Goal: Task Accomplishment & Management: Manage account settings

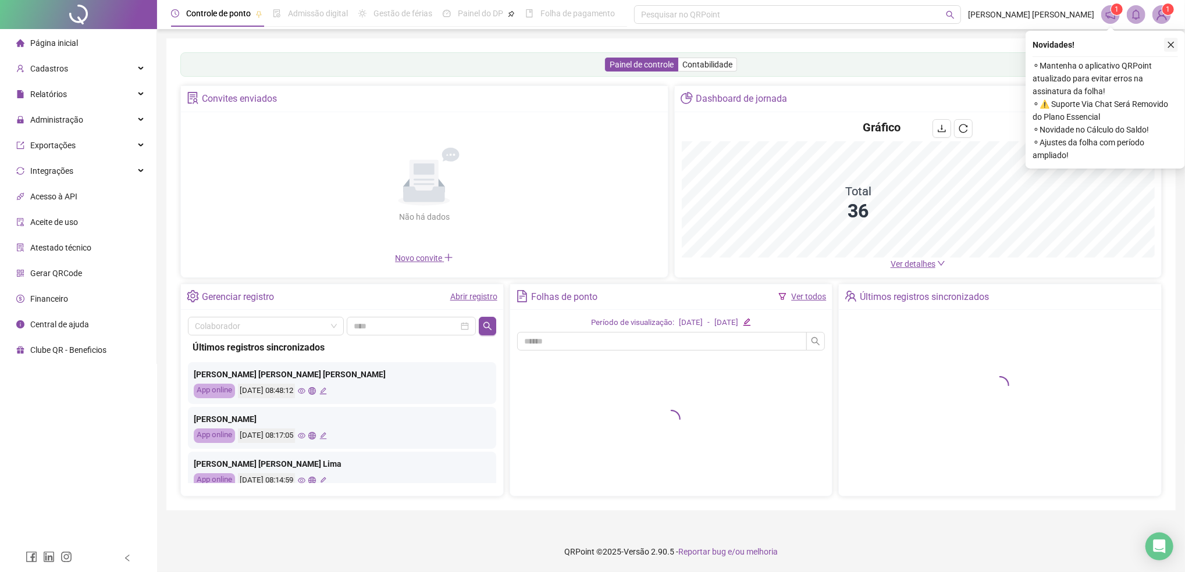
click at [1170, 45] on icon "close" at bounding box center [1171, 45] width 6 height 6
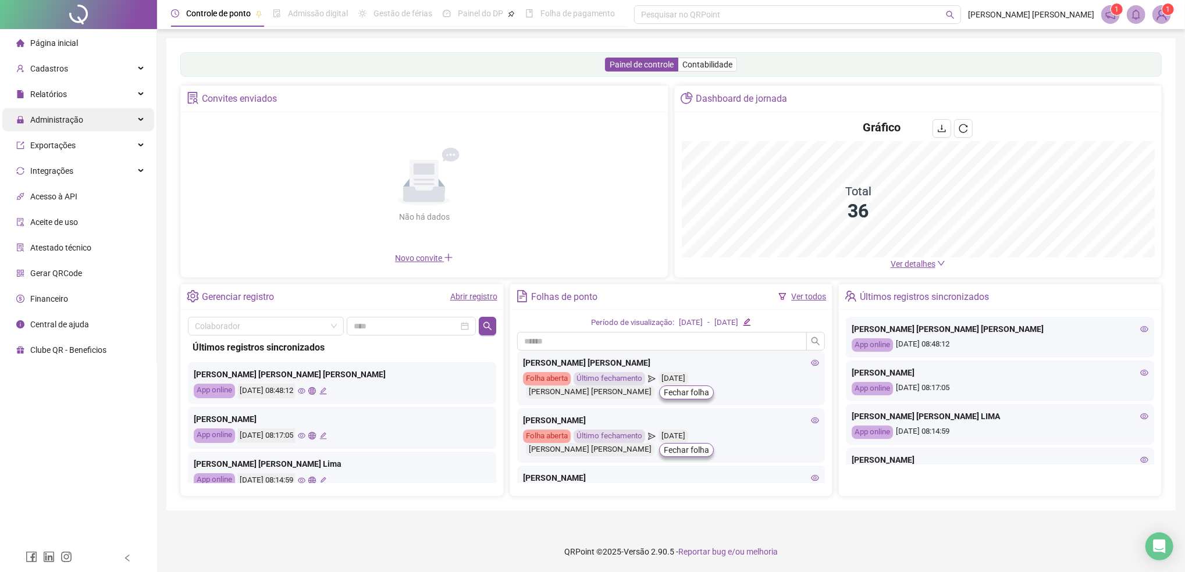
click at [64, 123] on span "Administração" at bounding box center [56, 119] width 53 height 9
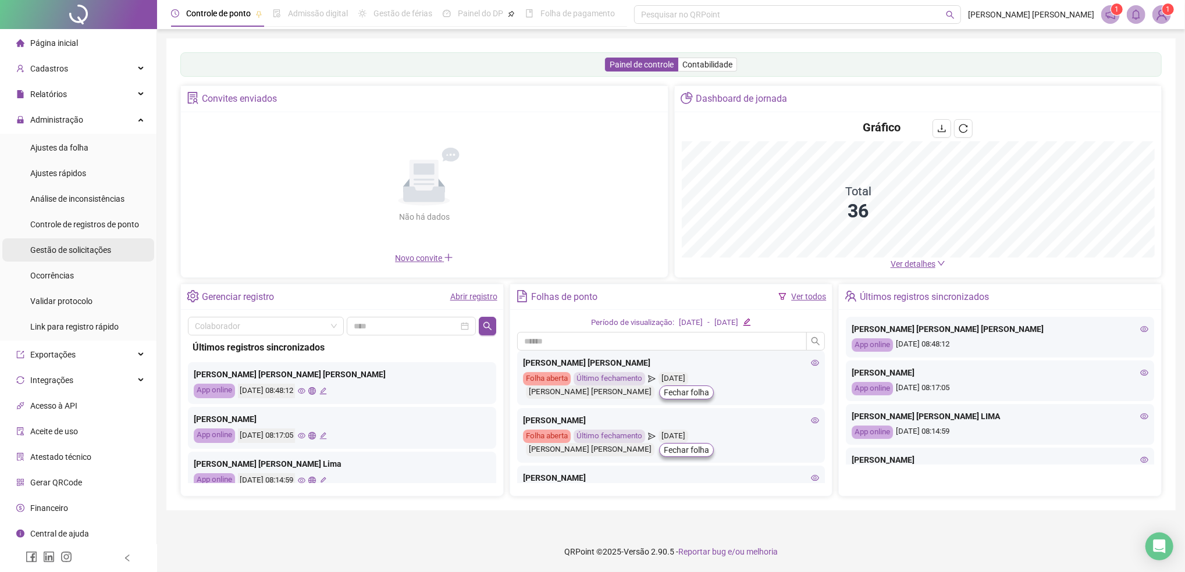
click at [81, 254] on span "Gestão de solicitações" at bounding box center [70, 249] width 81 height 9
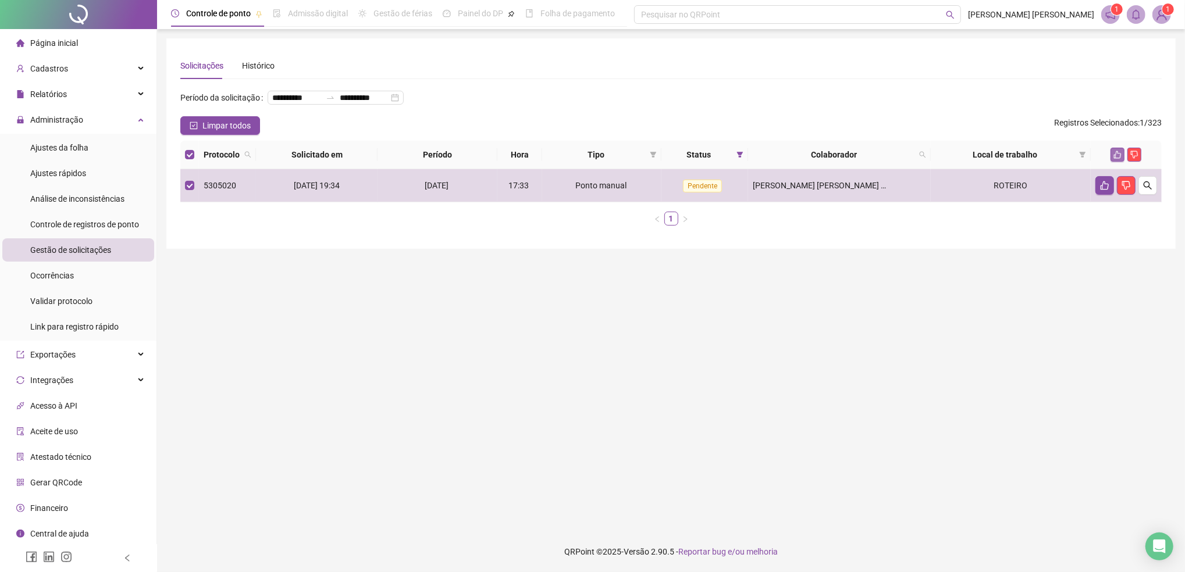
click at [1117, 159] on icon "like" at bounding box center [1117, 155] width 8 height 8
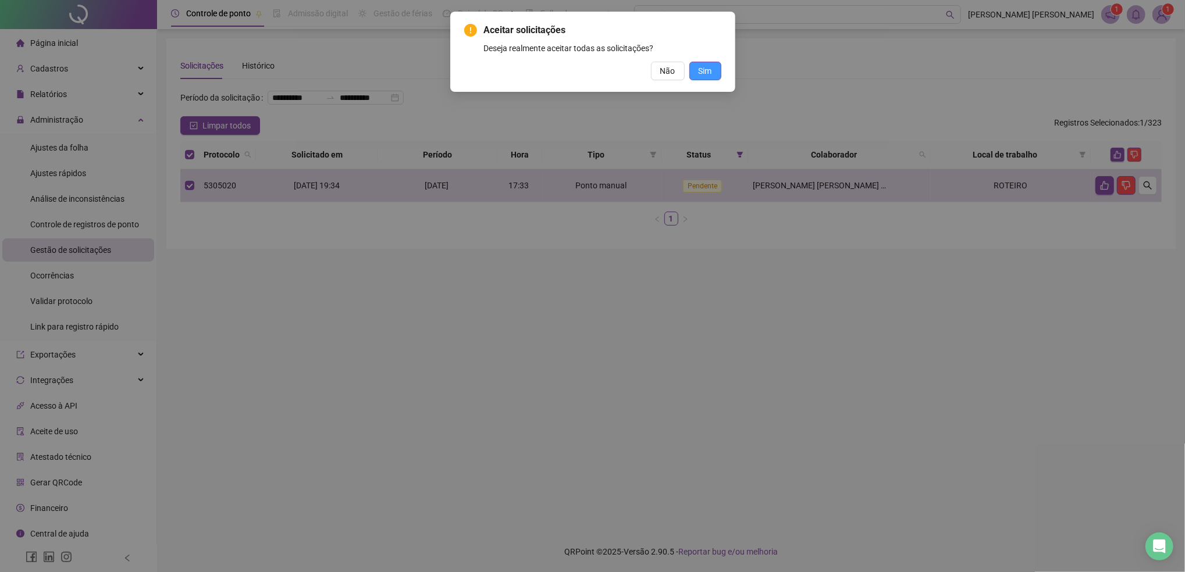
click at [708, 74] on span "Sim" at bounding box center [705, 71] width 13 height 13
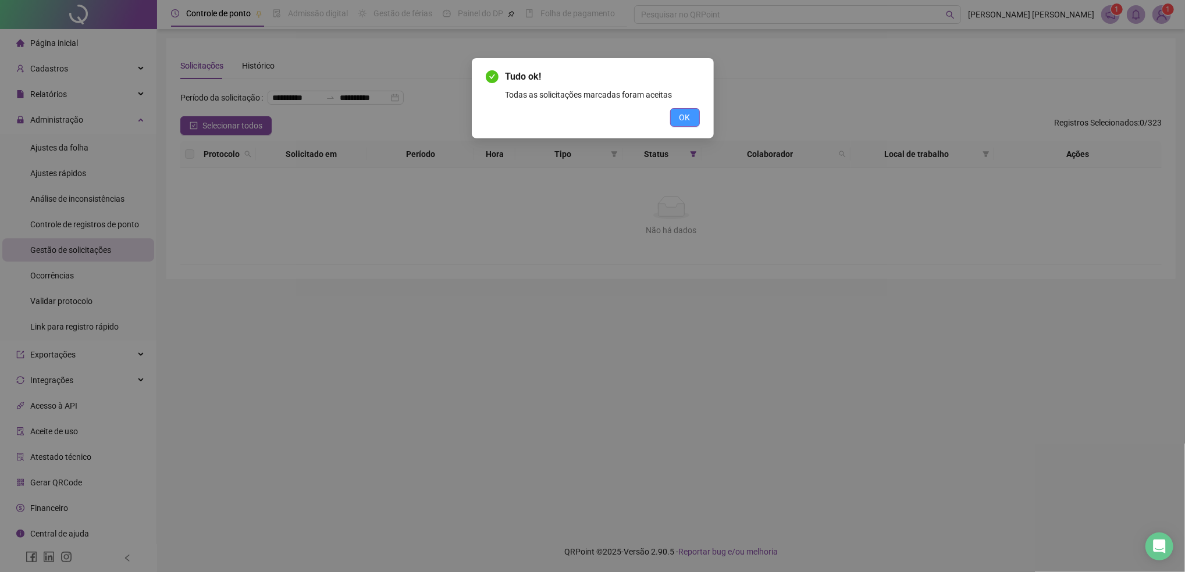
click at [682, 114] on span "OK" at bounding box center [684, 117] width 11 height 13
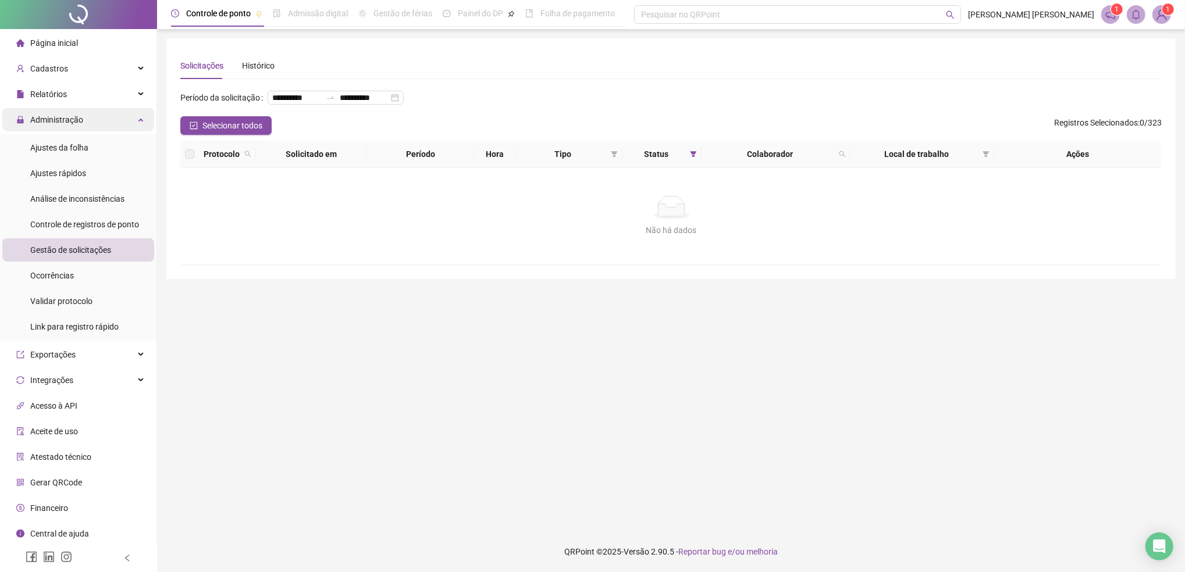
click at [67, 122] on span "Administração" at bounding box center [56, 119] width 53 height 9
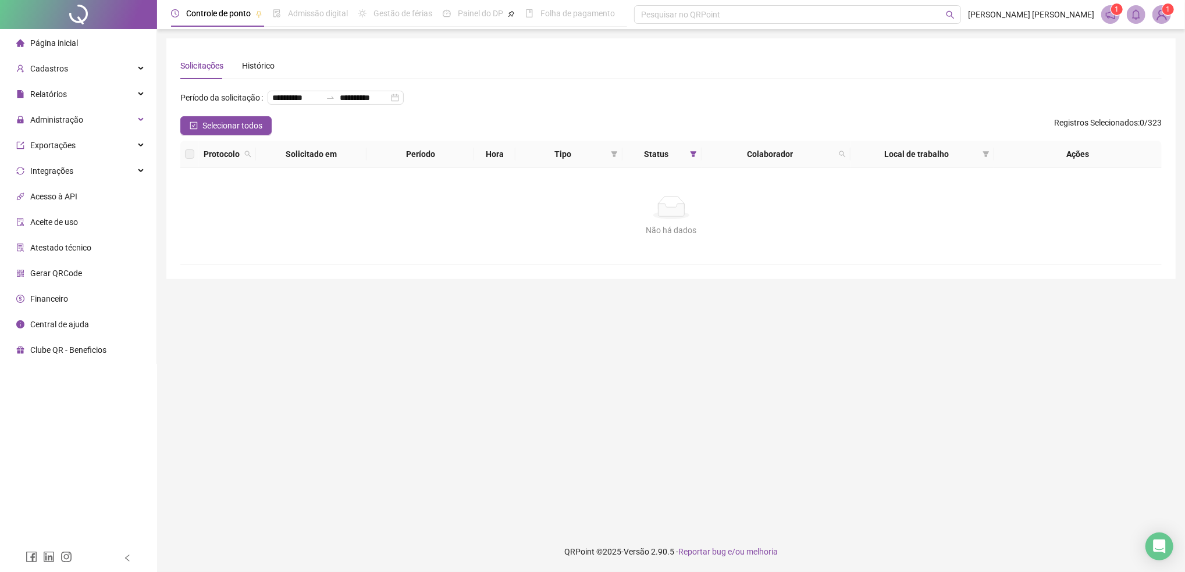
click at [834, 452] on main "**********" at bounding box center [670, 280] width 1009 height 484
click at [62, 113] on span "Administração" at bounding box center [49, 119] width 67 height 23
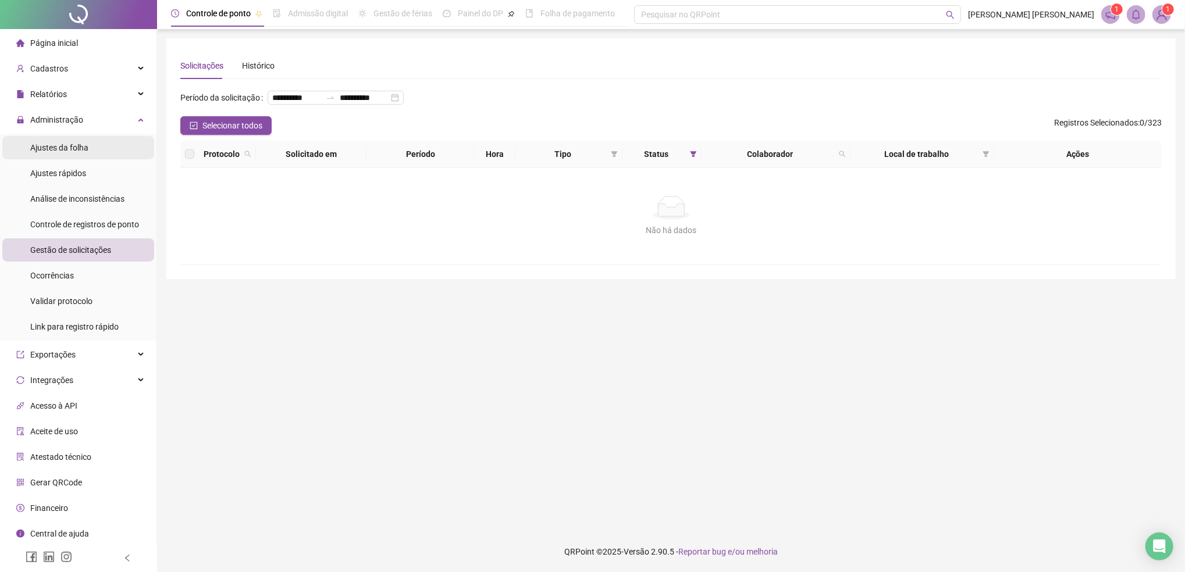
click at [66, 155] on div "Ajustes da folha" at bounding box center [59, 147] width 58 height 23
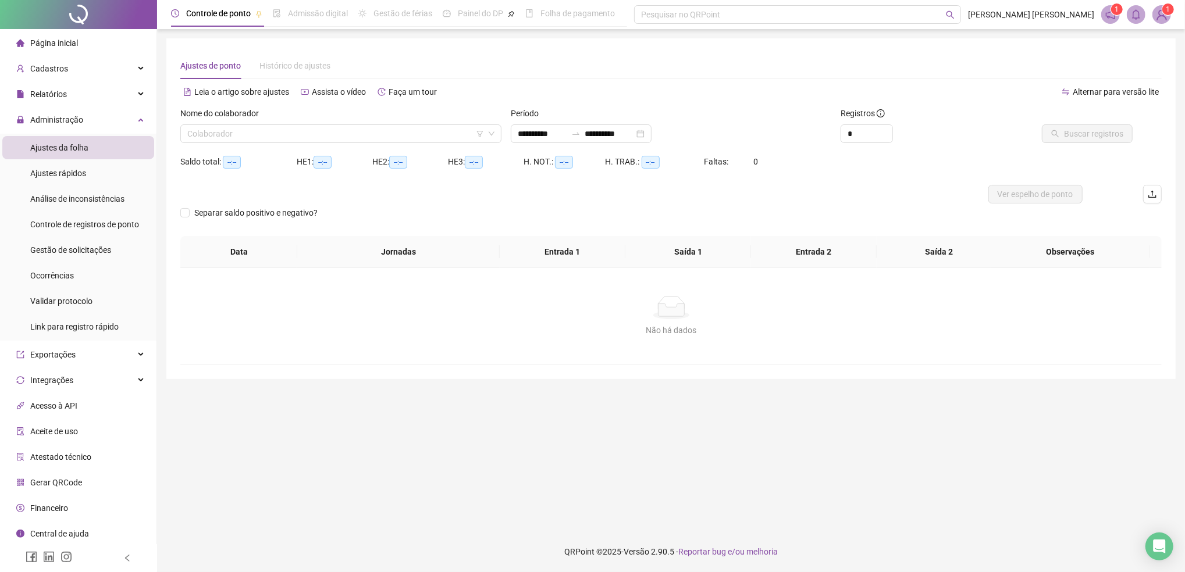
type input "**********"
